Goal: Information Seeking & Learning: Learn about a topic

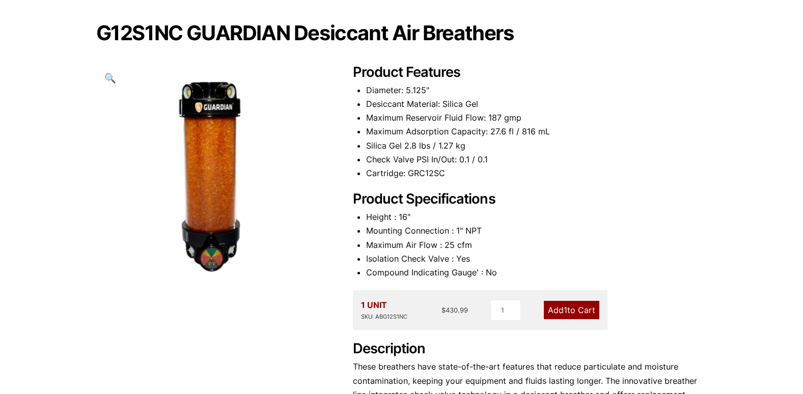
scroll to position [102, 0]
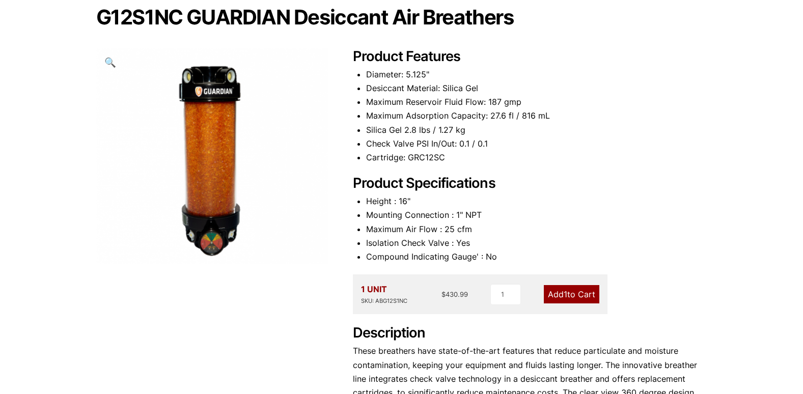
click at [749, 167] on div "Our website has detected that you are using an outdated browser that will preve…" at bounding box center [401, 300] width 803 height 805
click at [743, 268] on div "Our website has detected that you are using an outdated browser that will preve…" at bounding box center [401, 300] width 803 height 805
drag, startPoint x: 488, startPoint y: 102, endPoint x: 491, endPoint y: 115, distance: 13.5
click at [491, 115] on ul "Diameter: 5.125" Desiccant Material: Silica Gel Maximum Reservoir Fluid Flow: 1…" at bounding box center [536, 116] width 341 height 97
drag, startPoint x: 491, startPoint y: 115, endPoint x: 487, endPoint y: 110, distance: 5.8
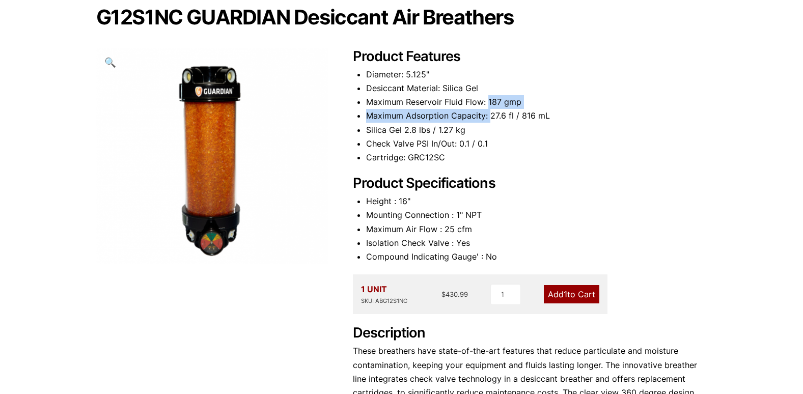
click at [487, 110] on li "Maximum Adsorption Capacity: 27.6 fl / 816 mL" at bounding box center [536, 116] width 341 height 14
drag, startPoint x: 486, startPoint y: 103, endPoint x: 499, endPoint y: 104, distance: 12.8
click at [499, 104] on li "Maximum Reservoir Fluid Flow: 187 gmp" at bounding box center [536, 102] width 341 height 14
click at [502, 102] on li "Maximum Reservoir Fluid Flow: 187 gmp" at bounding box center [536, 102] width 341 height 14
drag, startPoint x: 520, startPoint y: 103, endPoint x: 489, endPoint y: 99, distance: 31.3
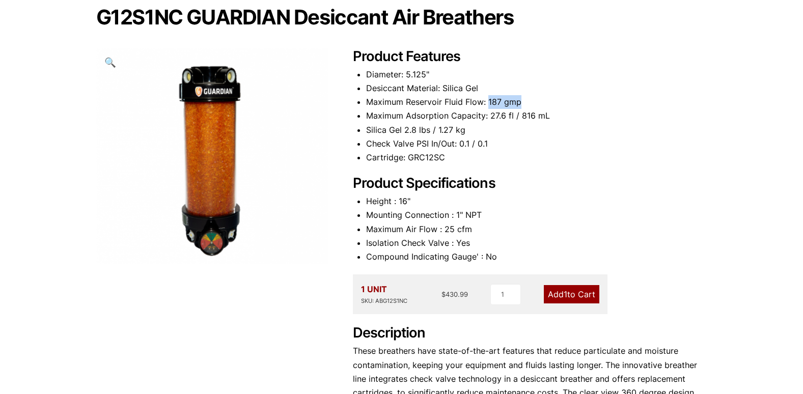
click at [489, 99] on li "Maximum Reservoir Fluid Flow: 187 gmp" at bounding box center [536, 102] width 341 height 14
drag, startPoint x: 489, startPoint y: 99, endPoint x: 476, endPoint y: 100, distance: 12.7
click at [476, 100] on li "Maximum Reservoir Fluid Flow: 187 gmp" at bounding box center [536, 102] width 341 height 14
drag, startPoint x: 485, startPoint y: 100, endPoint x: 360, endPoint y: 104, distance: 124.8
click at [360, 104] on div "Product Features Diameter: 5.125" Desiccant Material: Silica Gel Maximum Reserv…" at bounding box center [530, 252] width 354 height 409
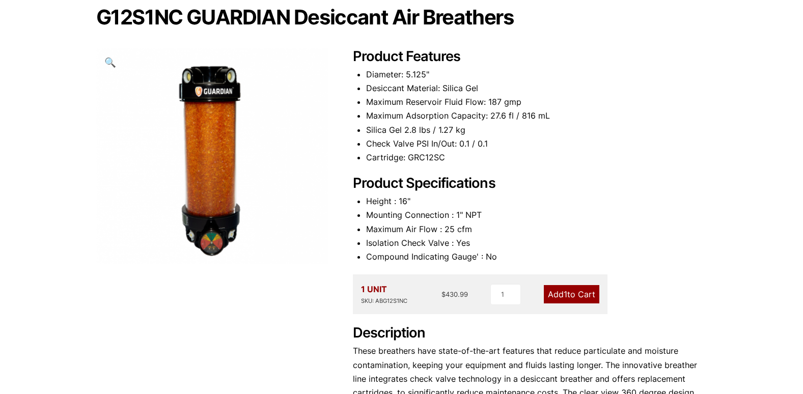
click at [550, 112] on li "Maximum Adsorption Capacity: 27.6 fl / 816 mL" at bounding box center [536, 116] width 341 height 14
drag, startPoint x: 545, startPoint y: 119, endPoint x: 365, endPoint y: 117, distance: 180.2
click at [365, 117] on div "Product Features Diameter: 5.125" Desiccant Material: Silica Gel Maximum Reserv…" at bounding box center [530, 252] width 354 height 409
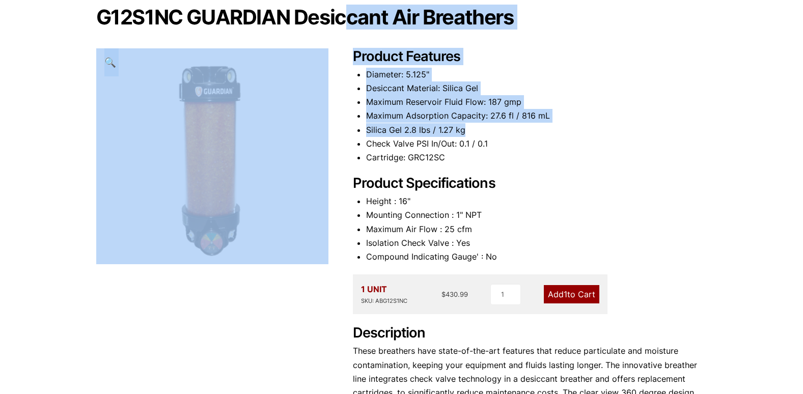
drag, startPoint x: 365, startPoint y: 117, endPoint x: 348, endPoint y: 128, distance: 20.2
click at [348, 128] on div "G12S1NC GUARDIAN Desiccant Air Breathers 🔍 Product Features Diameter: 5.125" De…" at bounding box center [401, 232] width 611 height 451
drag, startPoint x: 348, startPoint y: 128, endPoint x: 476, endPoint y: 122, distance: 127.9
click at [476, 122] on li "Maximum Adsorption Capacity: 27.6 fl / 816 mL" at bounding box center [536, 116] width 341 height 14
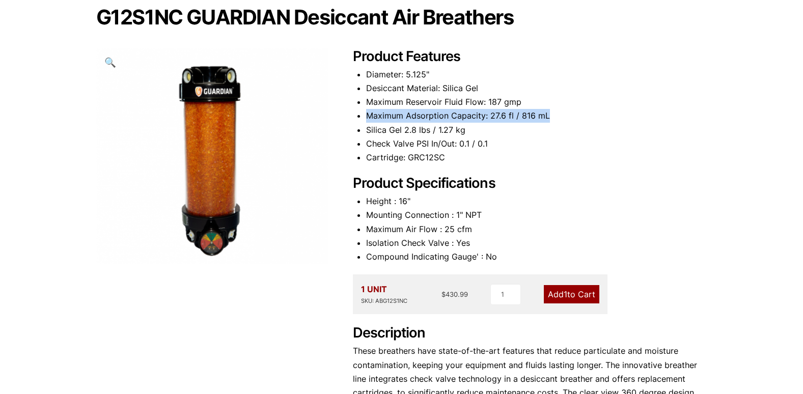
drag, startPoint x: 547, startPoint y: 115, endPoint x: 353, endPoint y: 122, distance: 194.6
click at [353, 122] on div "Product Features Diameter: 5.125" Desiccant Material: Silica Gel Maximum Reserv…" at bounding box center [530, 252] width 354 height 409
drag, startPoint x: 522, startPoint y: 100, endPoint x: 401, endPoint y: 110, distance: 121.5
click at [401, 110] on ul "Diameter: 5.125" Desiccant Material: Silica Gel Maximum Reservoir Fluid Flow: 1…" at bounding box center [536, 116] width 341 height 97
drag, startPoint x: 401, startPoint y: 110, endPoint x: 489, endPoint y: 123, distance: 89.0
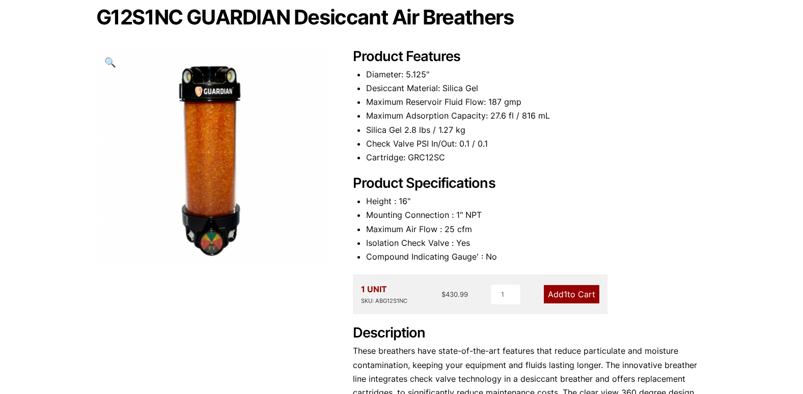
click at [489, 123] on li "Maximum Adsorption Capacity: 27.6 fl / 816 mL" at bounding box center [536, 116] width 341 height 14
click at [471, 126] on li "Silica Gel 2.8 lbs / 1.27 kg" at bounding box center [536, 130] width 341 height 14
click at [467, 126] on li "Silica Gel 2.8 lbs / 1.27 kg" at bounding box center [536, 130] width 341 height 14
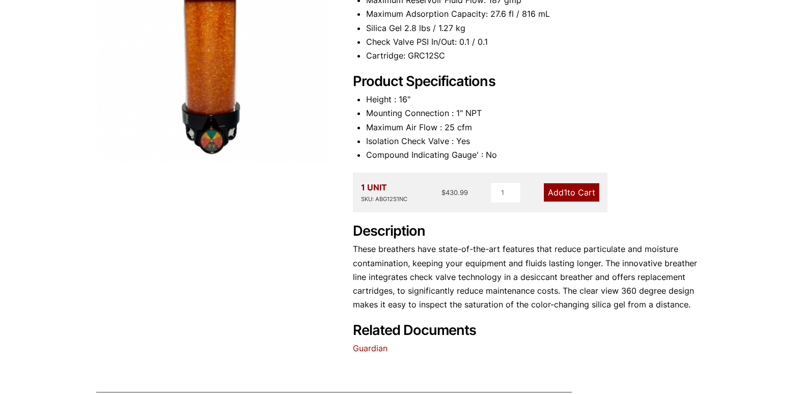
scroll to position [0, 0]
